Goal: Information Seeking & Learning: Compare options

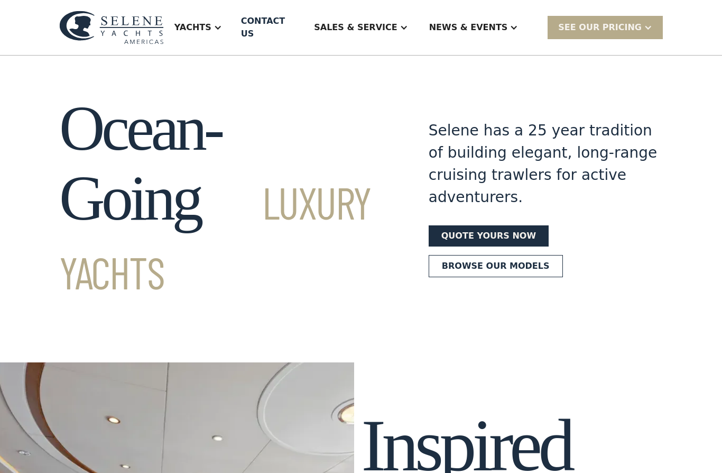
click at [211, 21] on div "Yachts" at bounding box center [192, 27] width 37 height 13
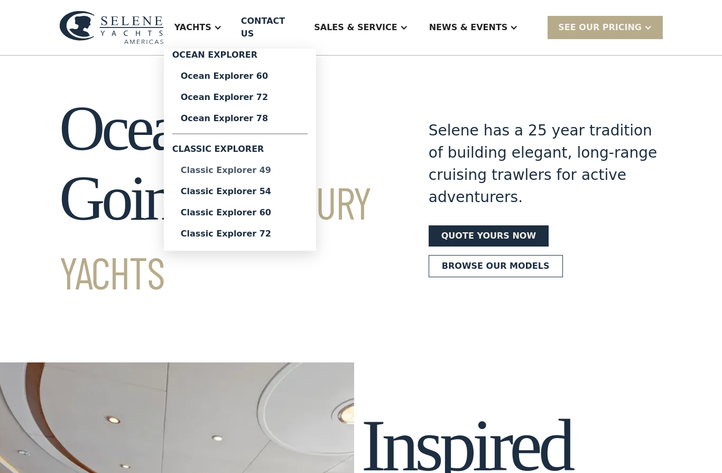
click at [240, 167] on div "Classic Explorer 49" at bounding box center [240, 170] width 118 height 8
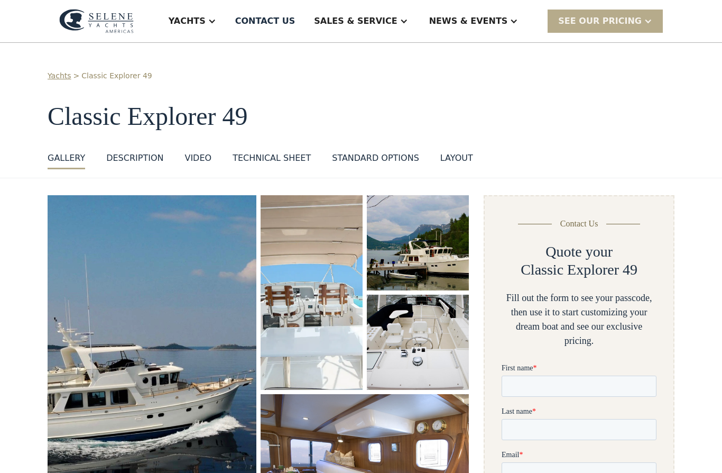
click at [198, 159] on div "VIDEO" at bounding box center [198, 158] width 27 height 13
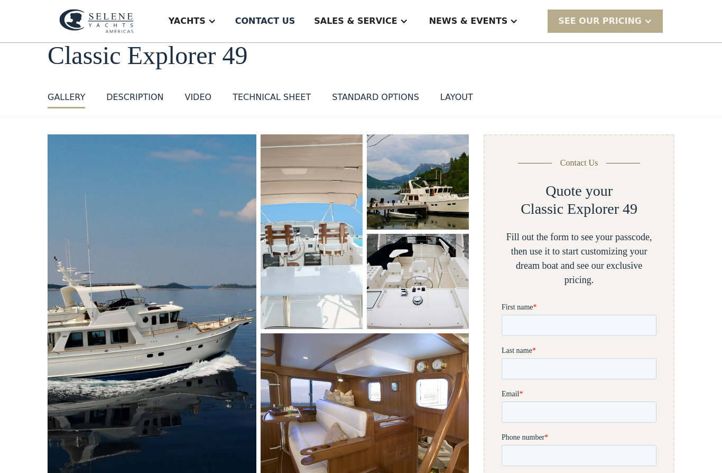
scroll to position [47, 0]
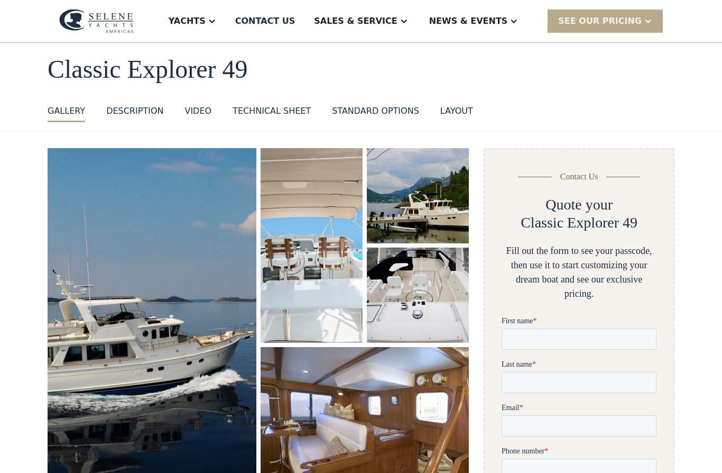
click at [186, 348] on img "open lightbox" at bounding box center [151, 323] width 211 height 354
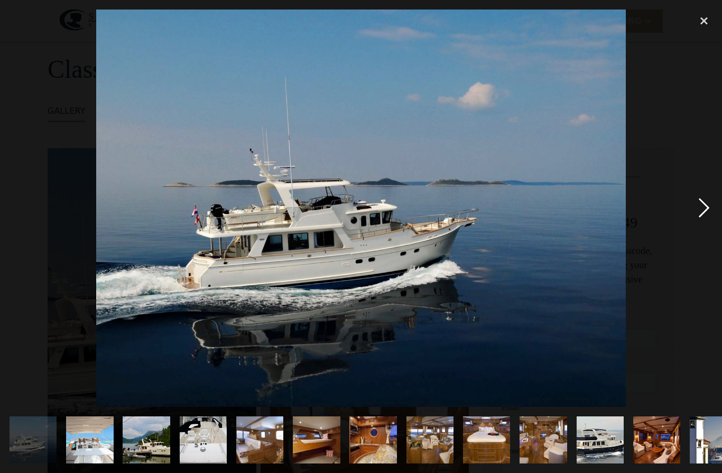
click at [712, 234] on div "next image" at bounding box center [704, 208] width 36 height 397
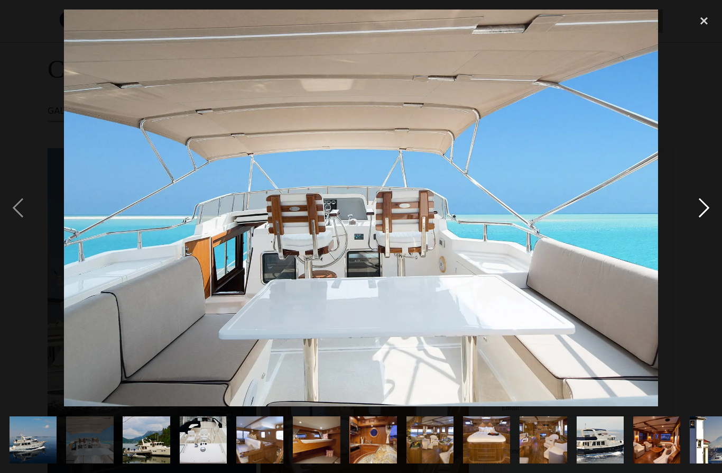
click at [717, 227] on div "next image" at bounding box center [704, 208] width 36 height 397
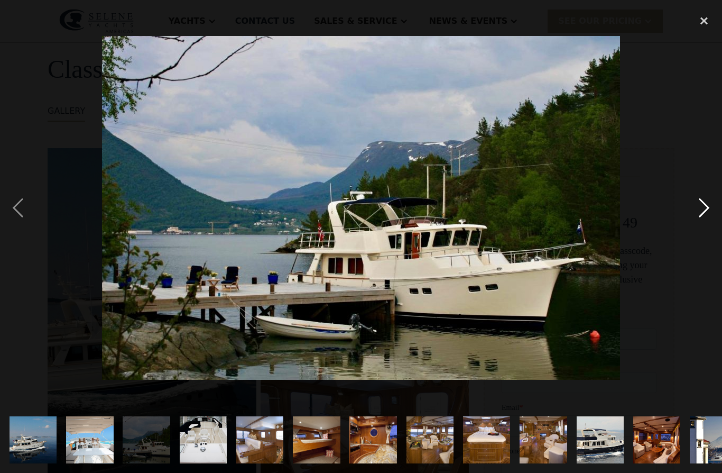
click at [715, 227] on div "next image" at bounding box center [704, 208] width 36 height 397
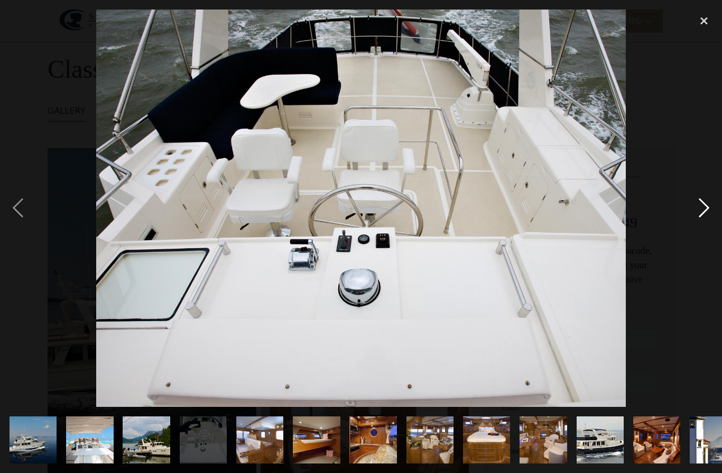
click at [711, 227] on div "next image" at bounding box center [704, 208] width 36 height 397
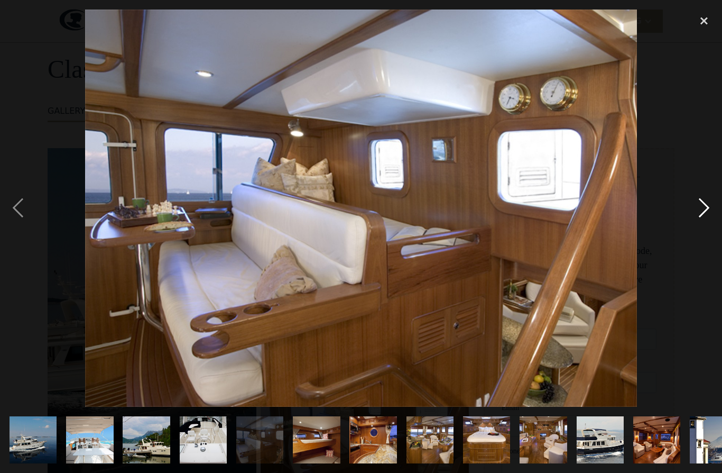
click at [711, 228] on div "next image" at bounding box center [704, 208] width 36 height 397
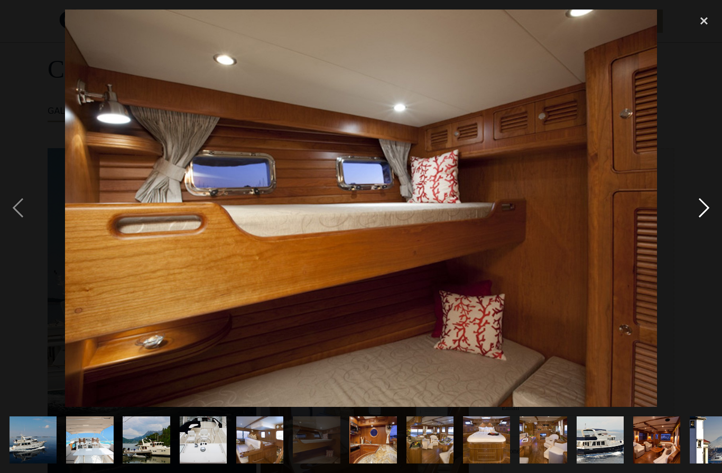
click at [710, 227] on div "next image" at bounding box center [704, 208] width 36 height 397
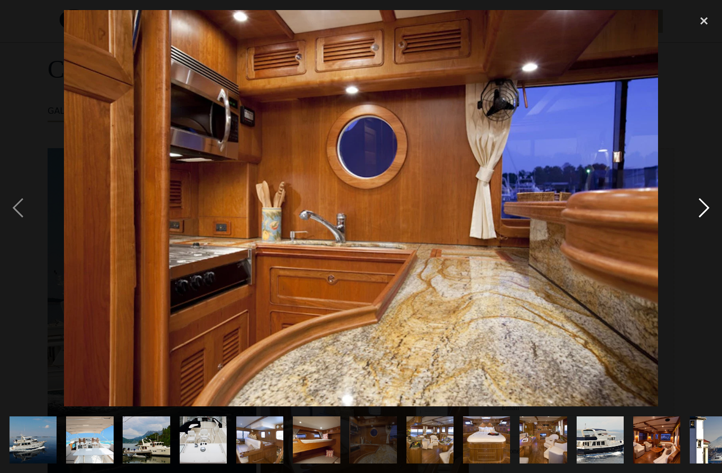
click at [709, 228] on div "next image" at bounding box center [704, 208] width 36 height 397
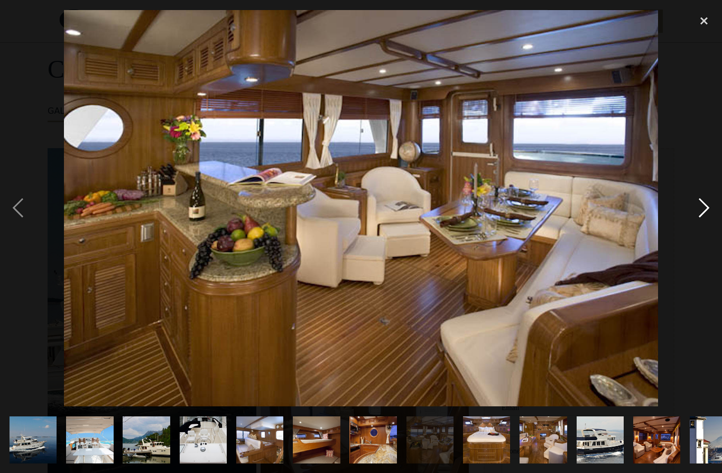
click at [708, 228] on div "next image" at bounding box center [704, 208] width 36 height 397
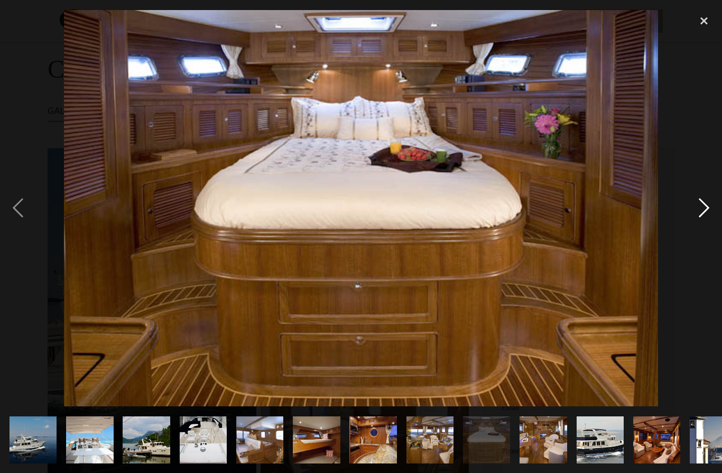
click at [707, 228] on div "next image" at bounding box center [704, 208] width 36 height 397
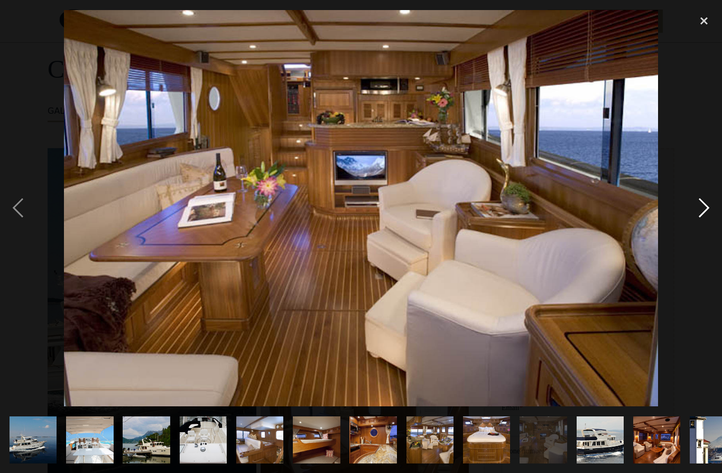
click at [707, 228] on div "next image" at bounding box center [704, 208] width 36 height 397
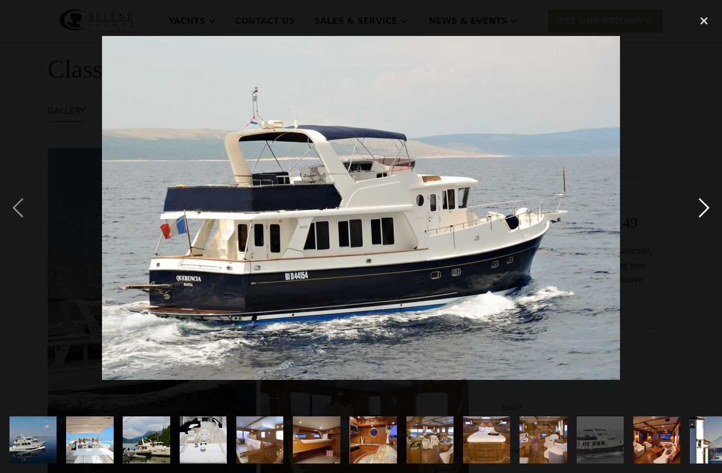
click at [706, 229] on div "next image" at bounding box center [704, 208] width 36 height 397
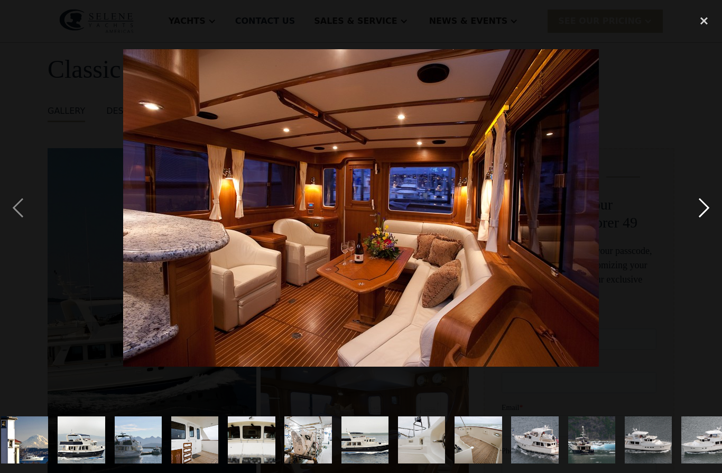
click at [706, 229] on div "next image" at bounding box center [704, 208] width 36 height 397
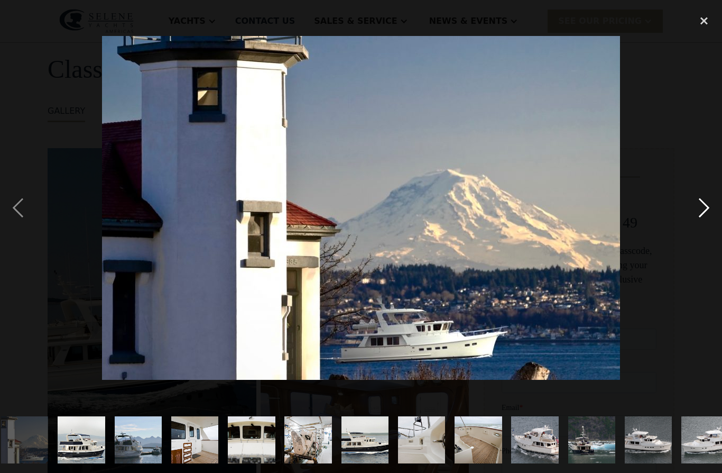
scroll to position [0, 689]
click at [706, 229] on div "next image" at bounding box center [704, 208] width 36 height 397
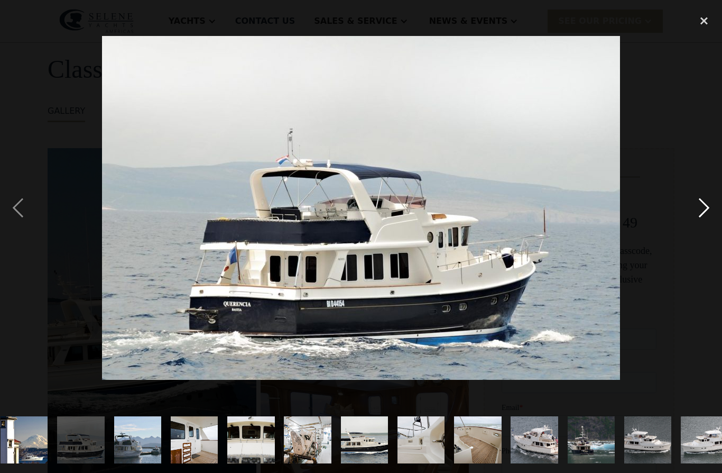
click at [705, 229] on div "next image" at bounding box center [704, 208] width 36 height 397
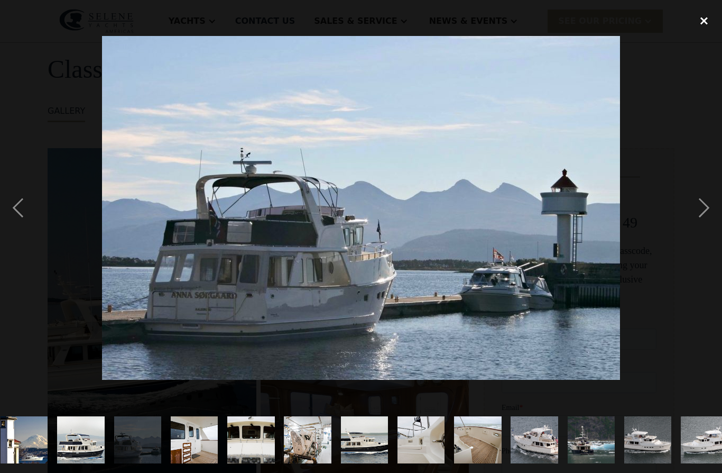
click at [707, 33] on div "close lightbox" at bounding box center [704, 21] width 36 height 23
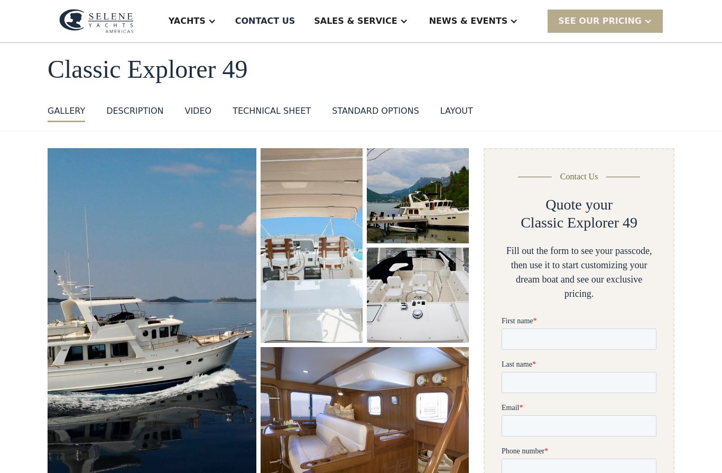
scroll to position [0, 0]
click at [206, 20] on div "Yachts" at bounding box center [187, 21] width 37 height 13
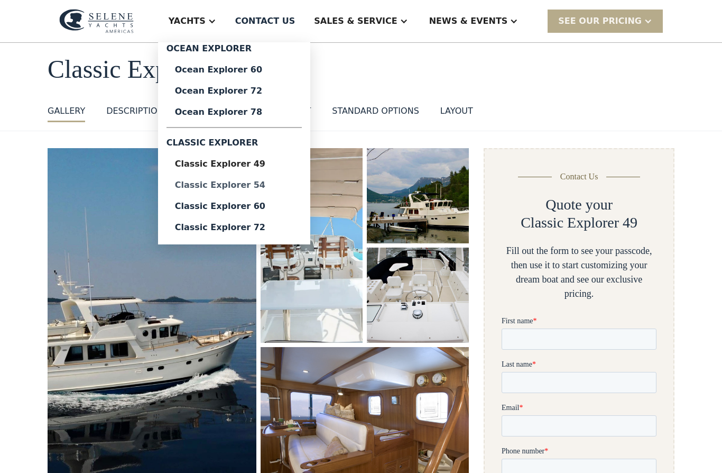
click at [282, 189] on div "Classic Explorer 54" at bounding box center [234, 185] width 118 height 8
click at [280, 209] on div "Classic Explorer 60" at bounding box center [234, 206] width 118 height 8
click at [263, 77] on link "Ocean Explorer 60" at bounding box center [234, 69] width 135 height 21
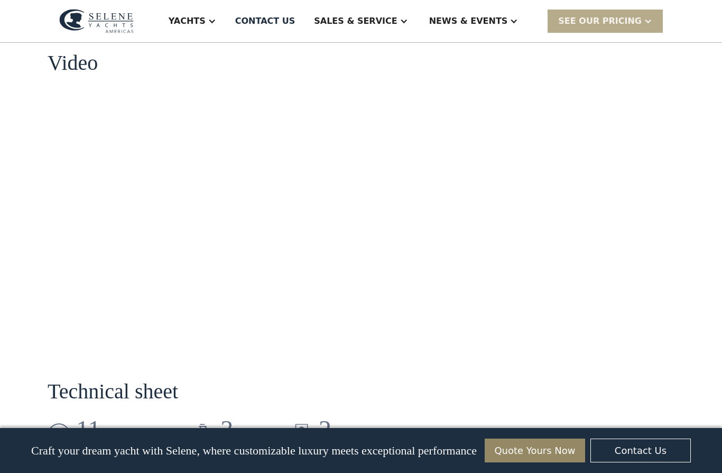
scroll to position [955, 0]
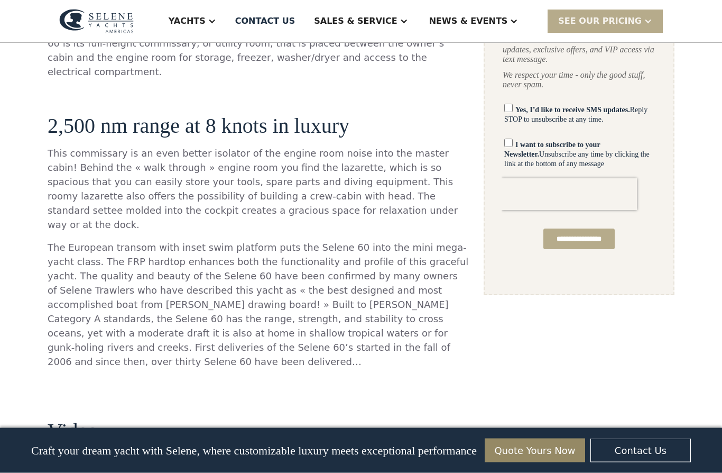
scroll to position [685, 0]
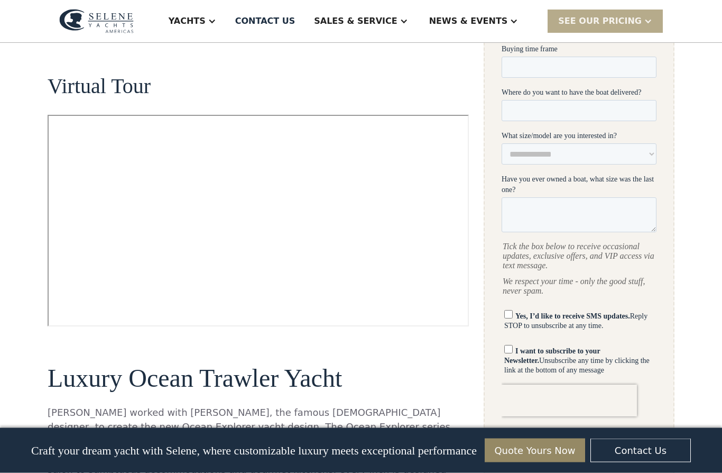
scroll to position [492, 0]
